Goal: Transaction & Acquisition: Download file/media

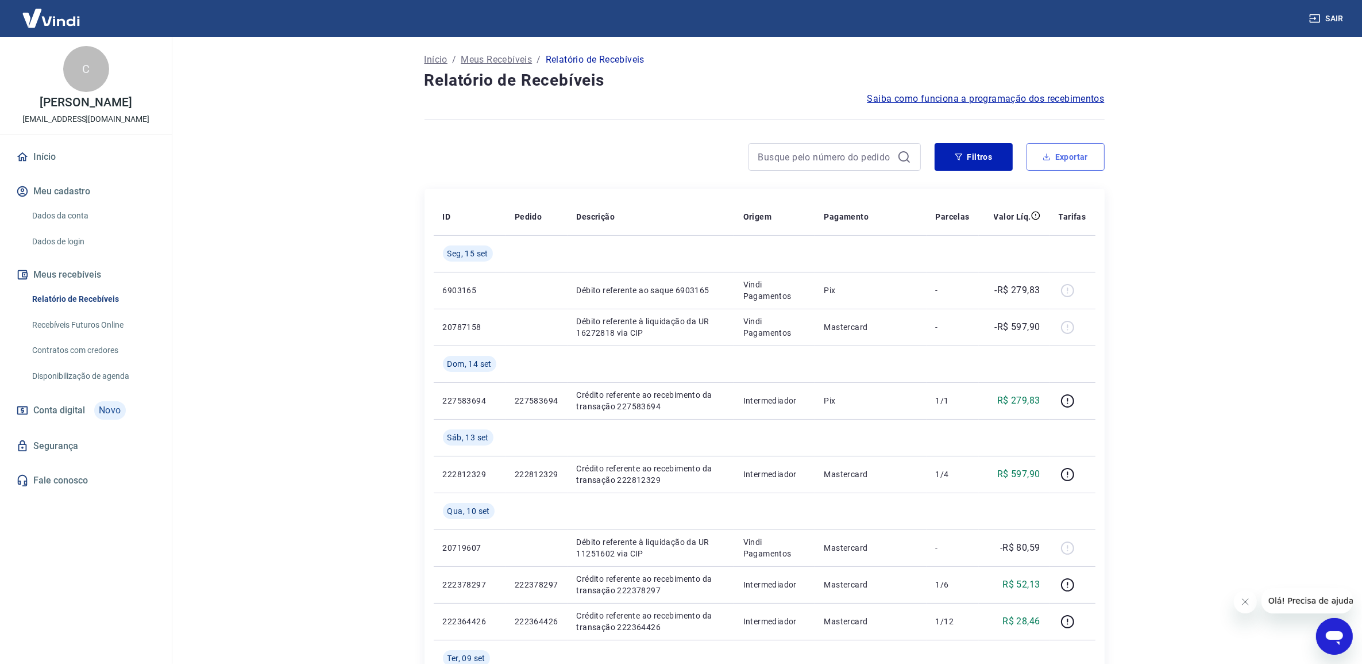
click at [1069, 162] on button "Exportar" at bounding box center [1066, 157] width 78 height 28
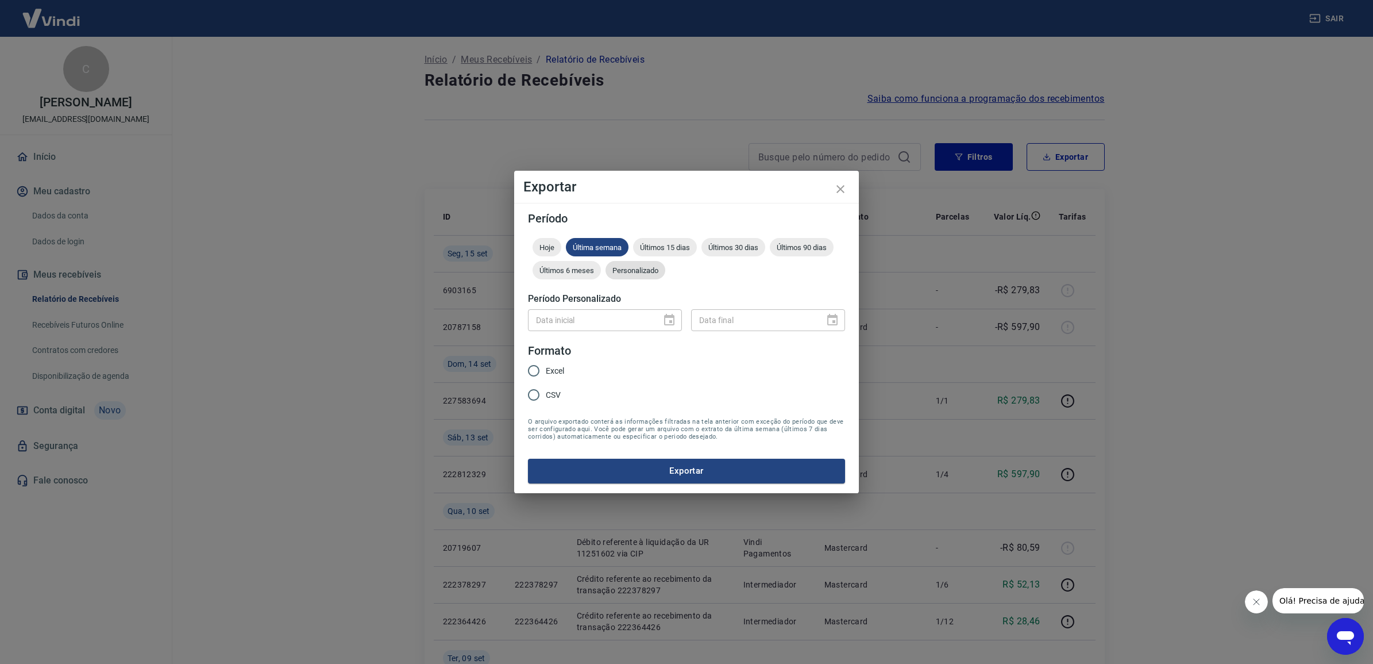
click at [639, 275] on div "Personalizado" at bounding box center [635, 270] width 60 height 18
click at [673, 315] on icon "Choose date" at bounding box center [669, 319] width 10 height 11
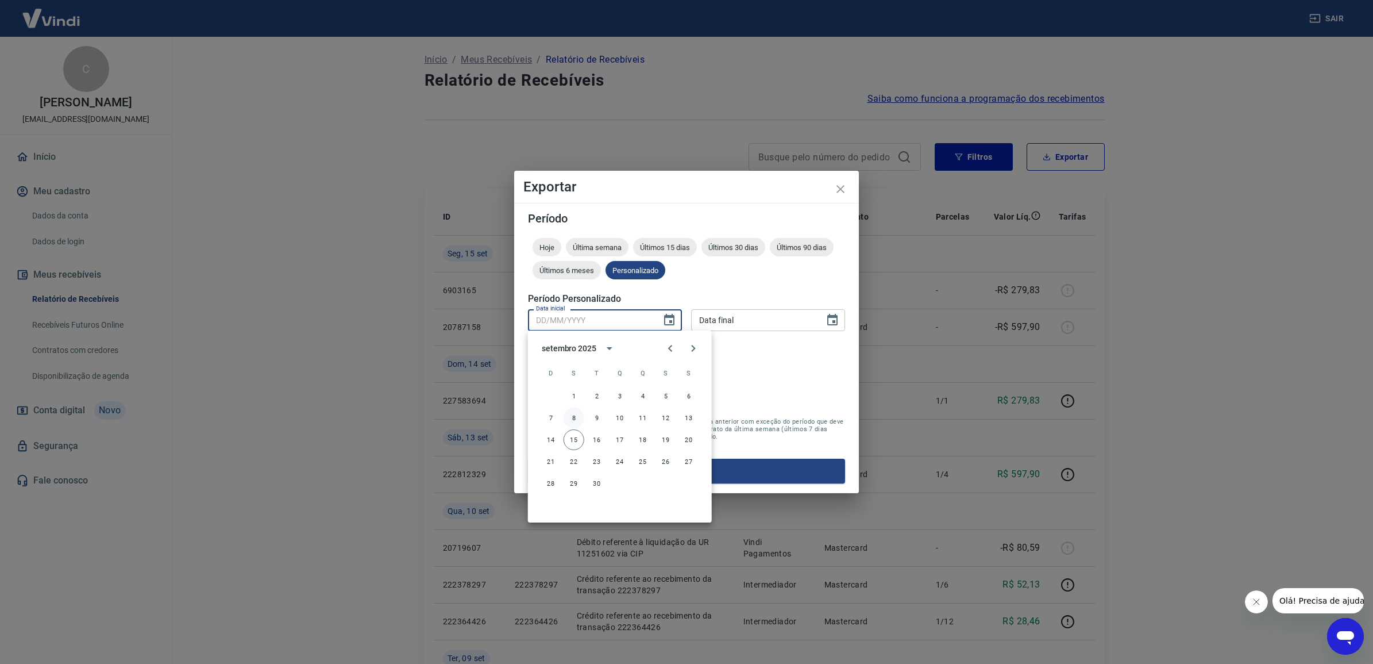
click at [567, 419] on button "8" at bounding box center [574, 417] width 21 height 21
type input "[DATE]"
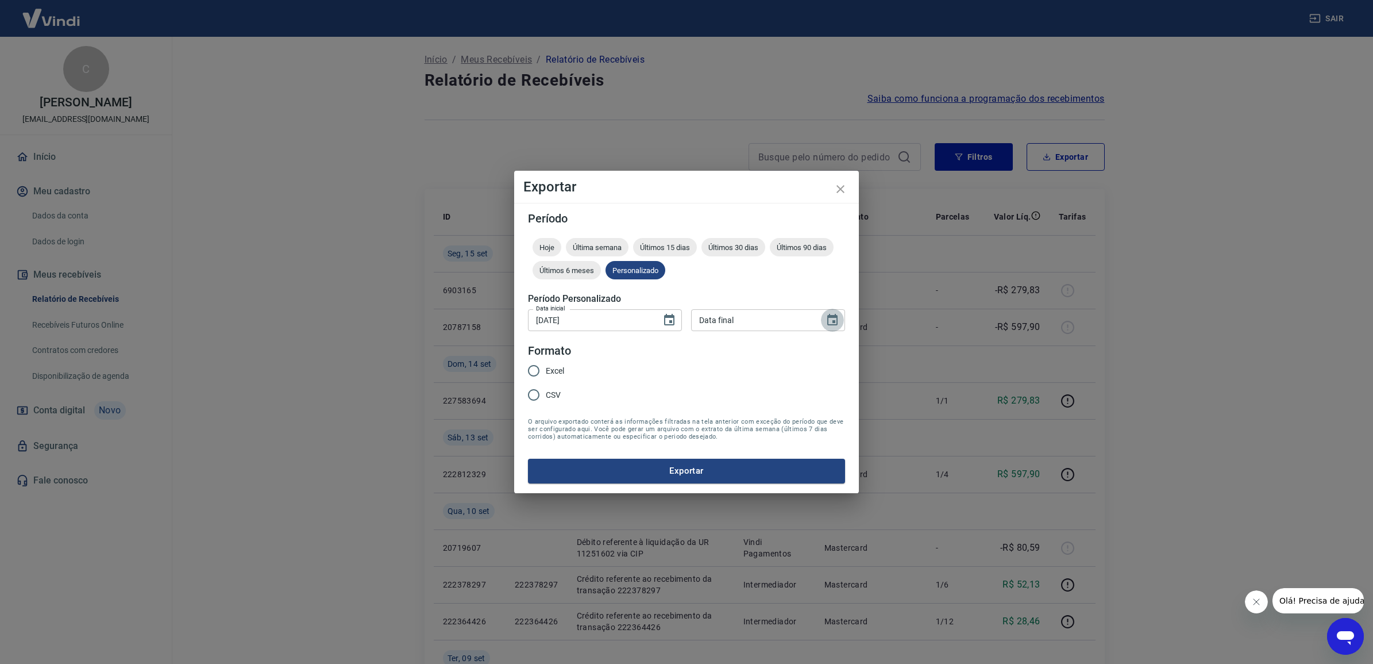
click at [834, 318] on icon "Choose date" at bounding box center [832, 320] width 14 height 14
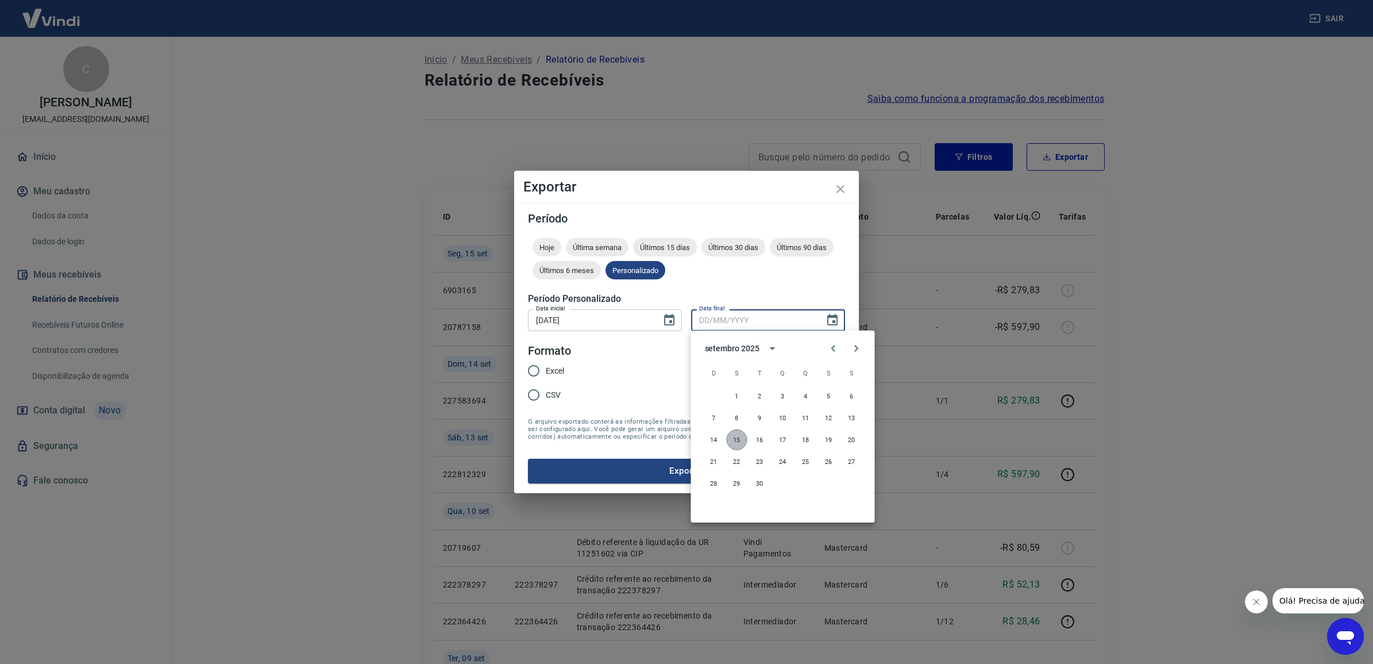
click at [733, 434] on button "15" at bounding box center [737, 439] width 21 height 21
type input "[DATE]"
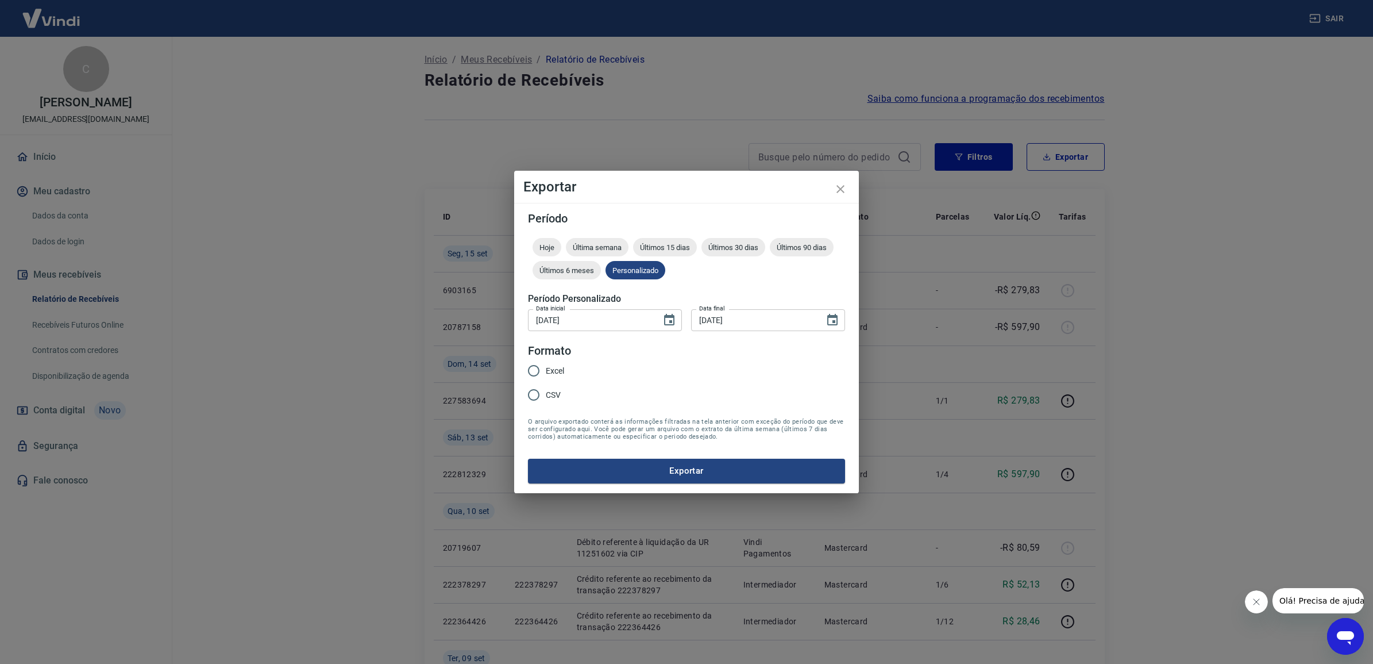
click at [556, 365] on span "Excel" at bounding box center [555, 371] width 18 height 12
click at [546, 365] on input "Excel" at bounding box center [534, 370] width 24 height 24
radio input "true"
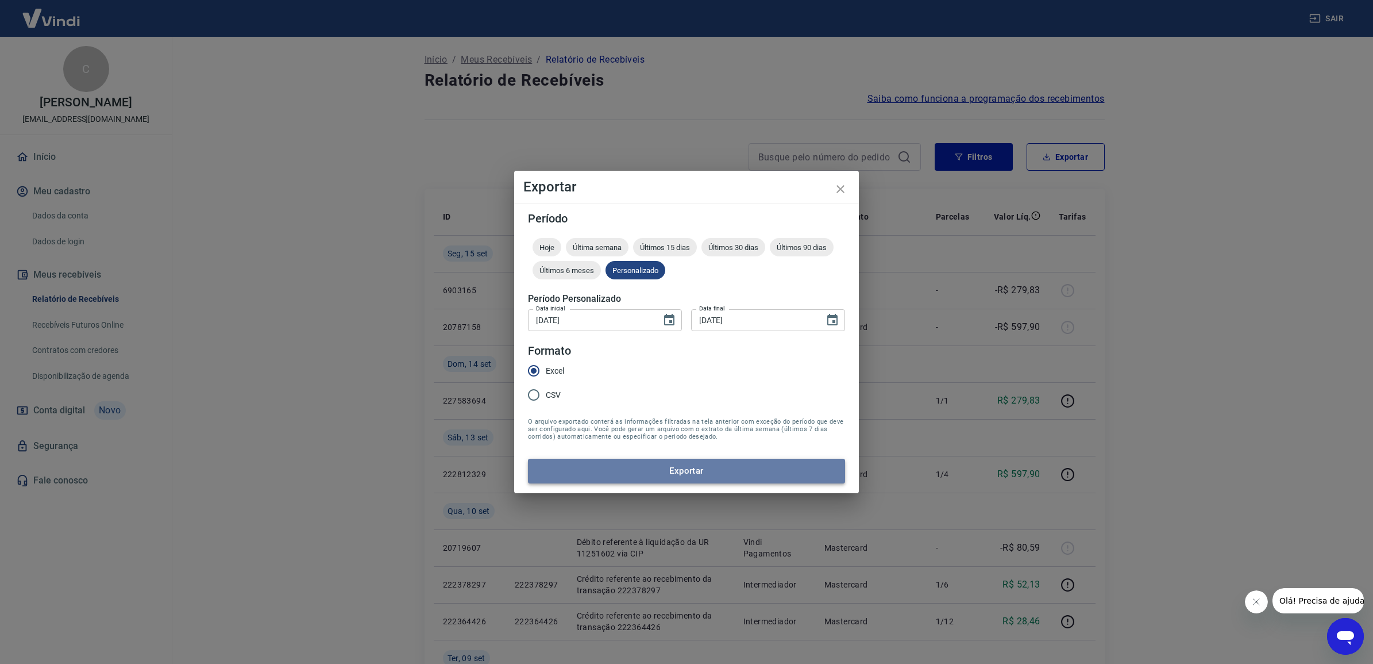
click at [688, 463] on button "Exportar" at bounding box center [686, 470] width 317 height 24
